Goal: Subscribe to service/newsletter

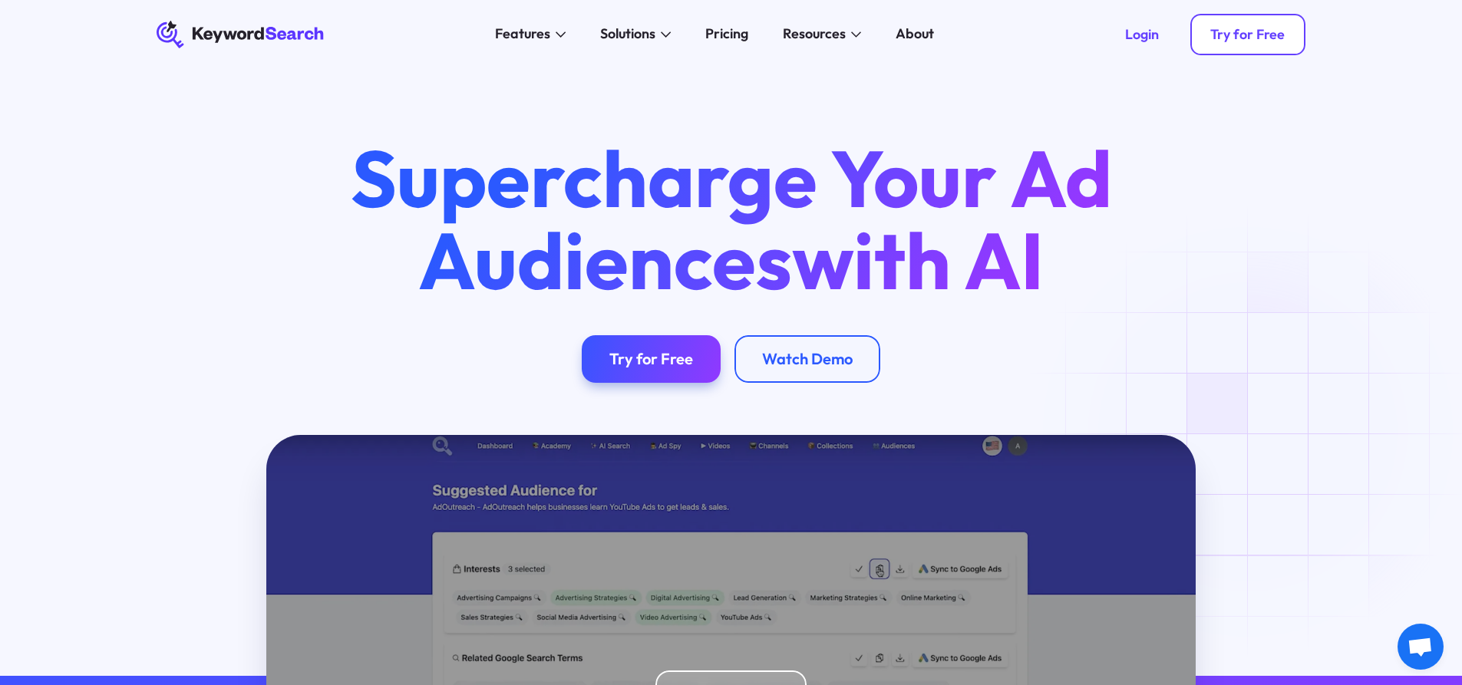
click at [1253, 41] on div "Try for Free" at bounding box center [1247, 34] width 74 height 17
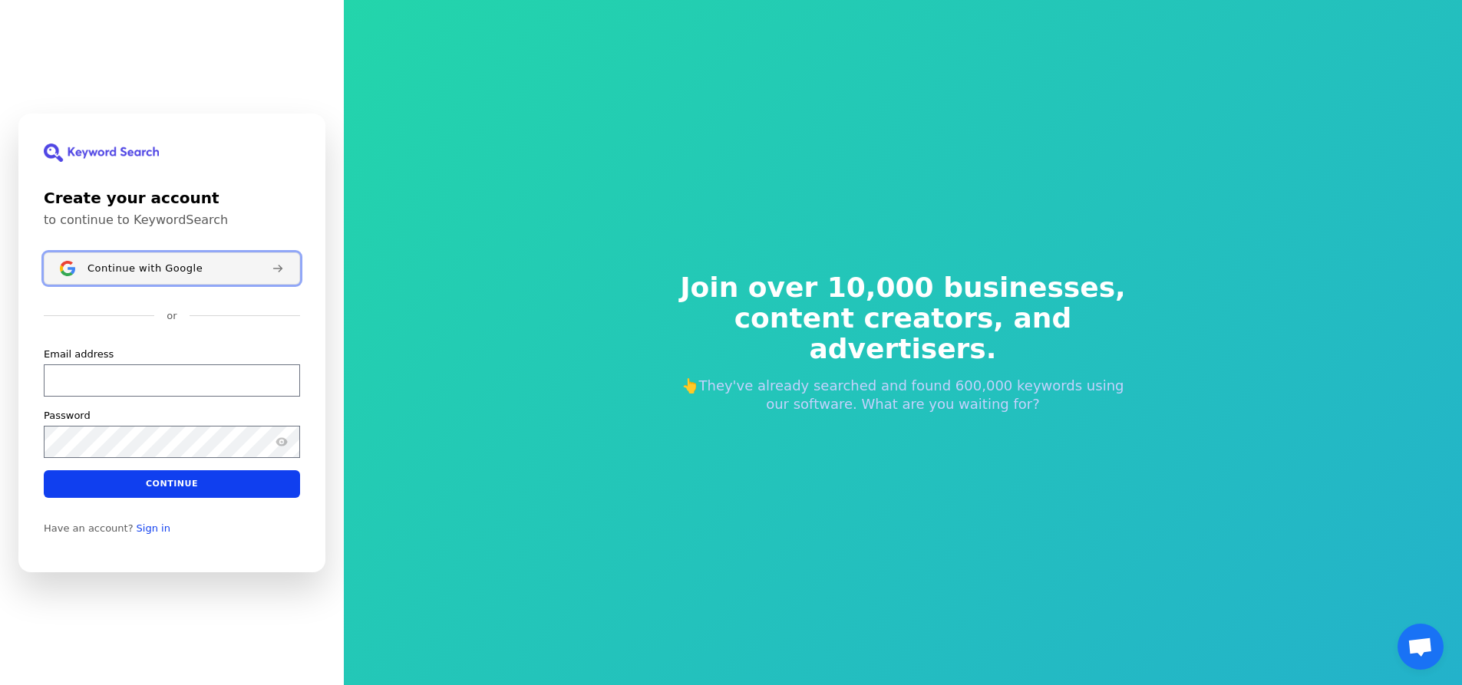
click at [141, 260] on button "Continue with Google" at bounding box center [172, 268] width 256 height 32
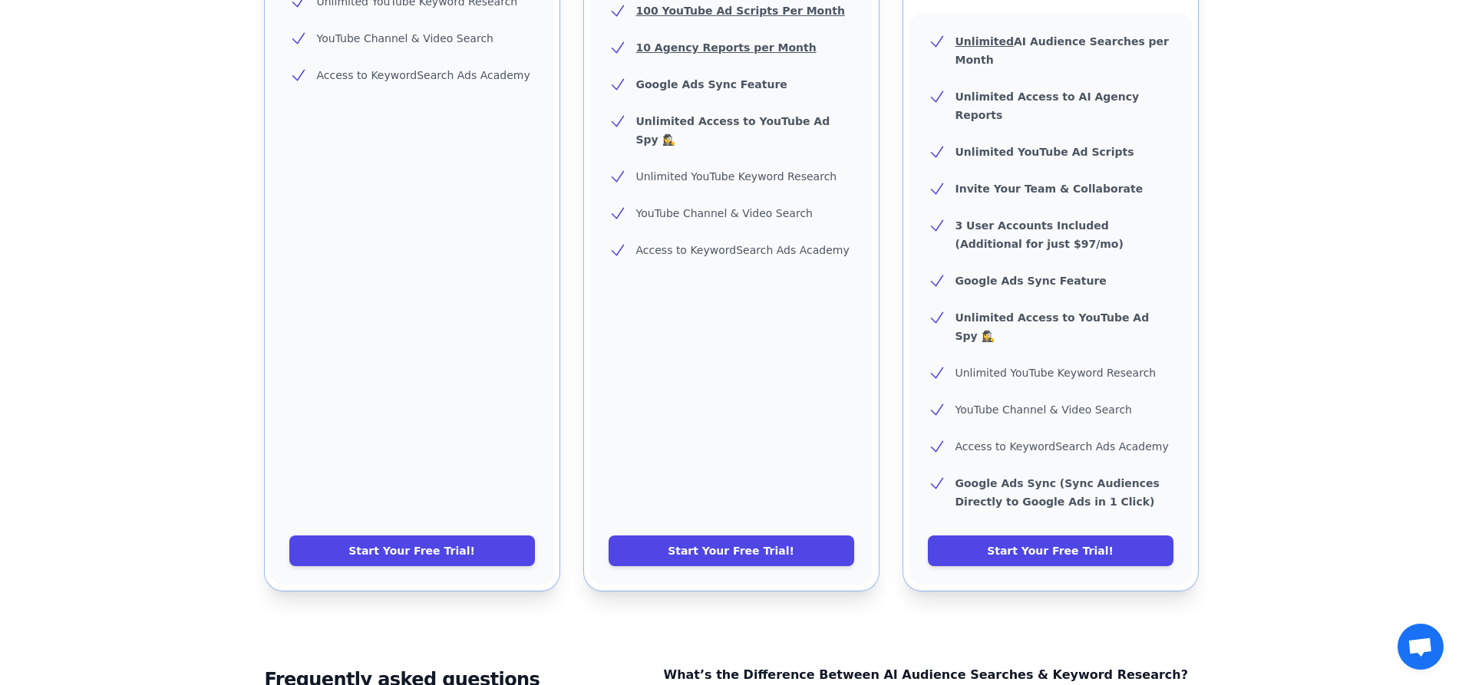
scroll to position [614, 0]
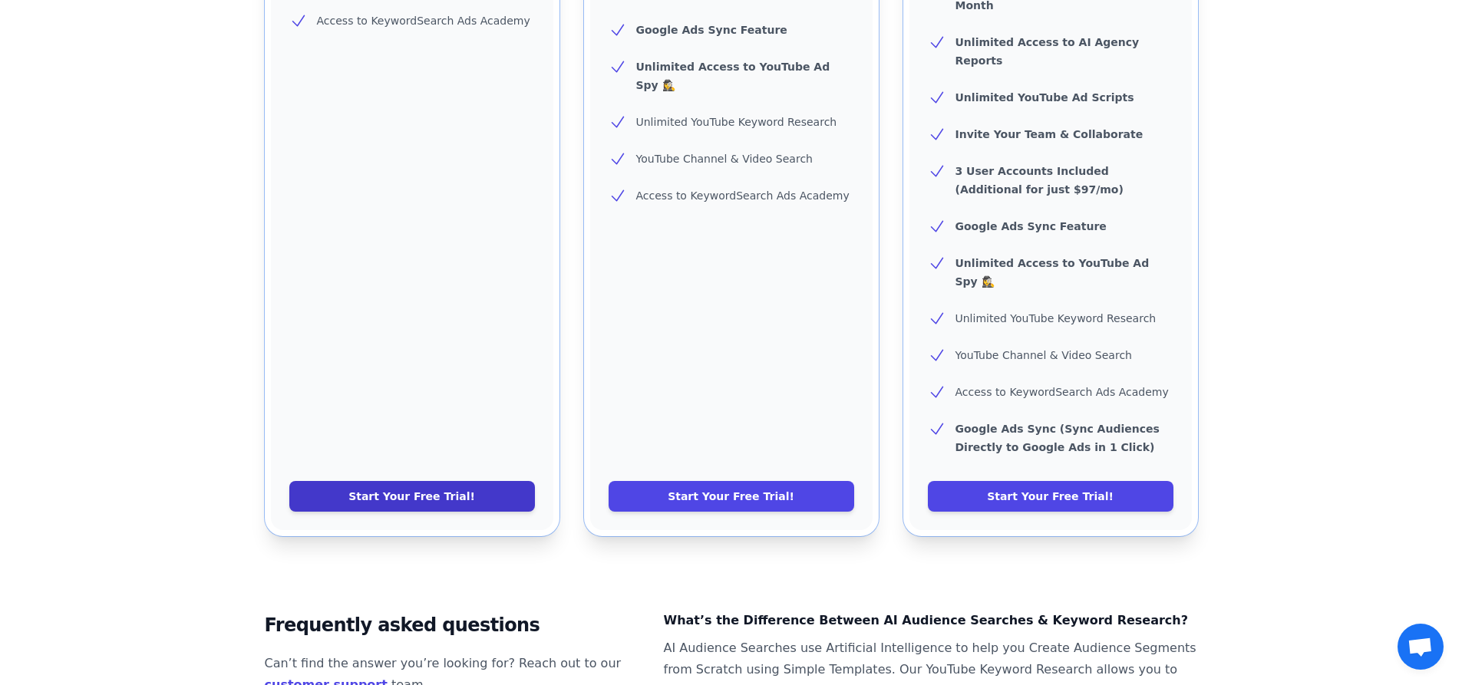
click at [450, 481] on link "Start Your Free Trial!" at bounding box center [412, 496] width 246 height 31
